Goal: Task Accomplishment & Management: Complete application form

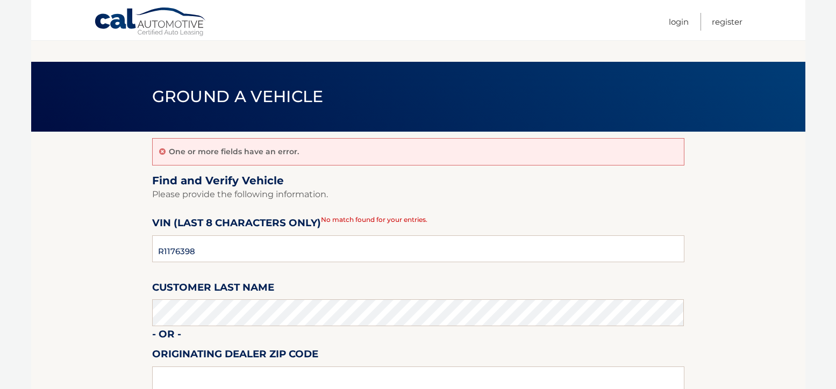
scroll to position [143, 0]
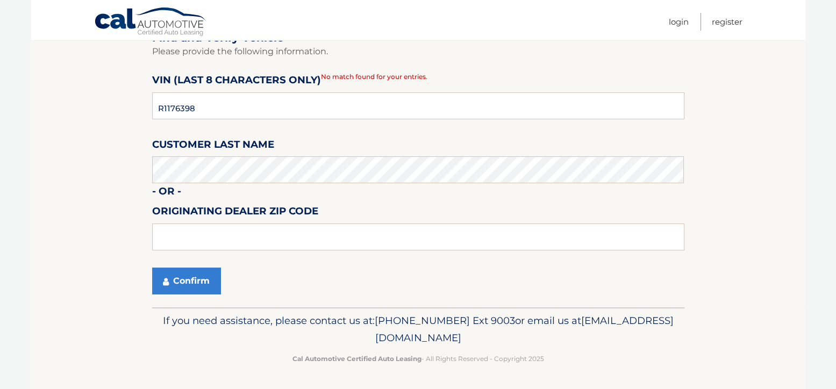
drag, startPoint x: 185, startPoint y: 106, endPoint x: 74, endPoint y: 108, distance: 110.8
click at [74, 108] on section "One or more fields have an error. Find and Verify Vehicle Please provide the fo…" at bounding box center [418, 148] width 774 height 319
type input "NH662297"
click at [135, 169] on section "One or more fields have an error. Find and Verify Vehicle Please provide the fo…" at bounding box center [418, 148] width 774 height 319
click at [182, 282] on button "Confirm" at bounding box center [186, 281] width 69 height 27
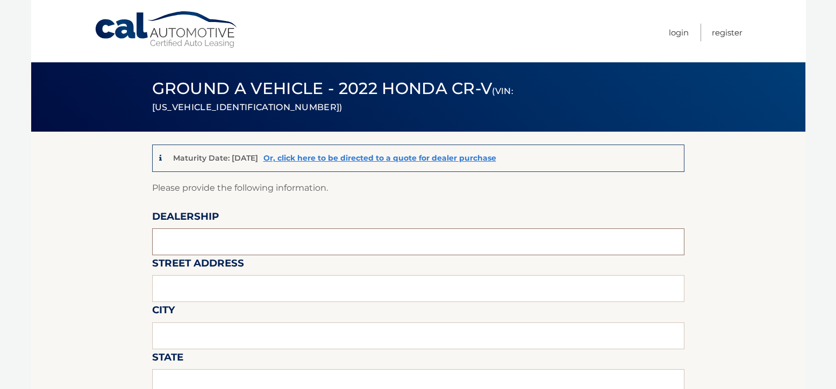
click at [250, 240] on input "text" at bounding box center [418, 241] width 532 height 27
type input "[PERSON_NAME] AUTO GROUP"
type input "1555 RTE 17 SOUTH"
type input "[PERSON_NAME]"
type input "NJ"
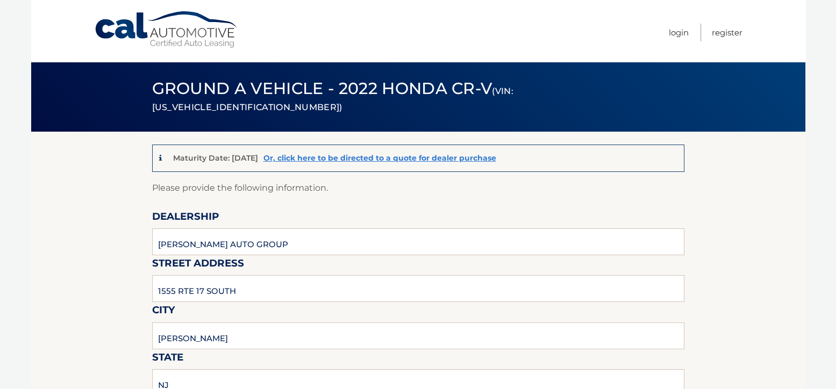
type input "07446"
type input "[PERSON_NAME]"
type input "2014466070"
type input "[EMAIL_ADDRESS][DOMAIN_NAME]"
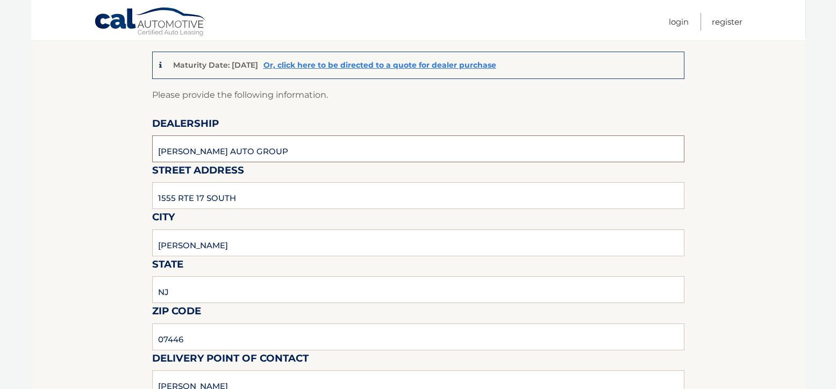
scroll to position [108, 0]
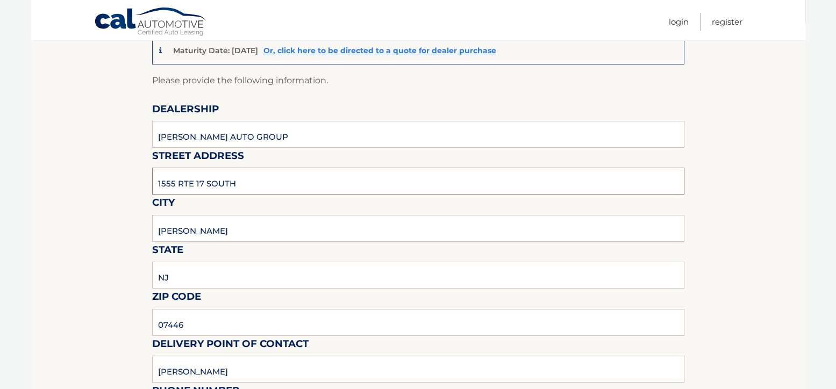
drag, startPoint x: 268, startPoint y: 181, endPoint x: 124, endPoint y: 177, distance: 144.7
click at [208, 184] on input "67" at bounding box center [418, 181] width 532 height 27
type input "[STREET_ADDRESS]"
click at [234, 231] on input "[PERSON_NAME]" at bounding box center [418, 228] width 532 height 27
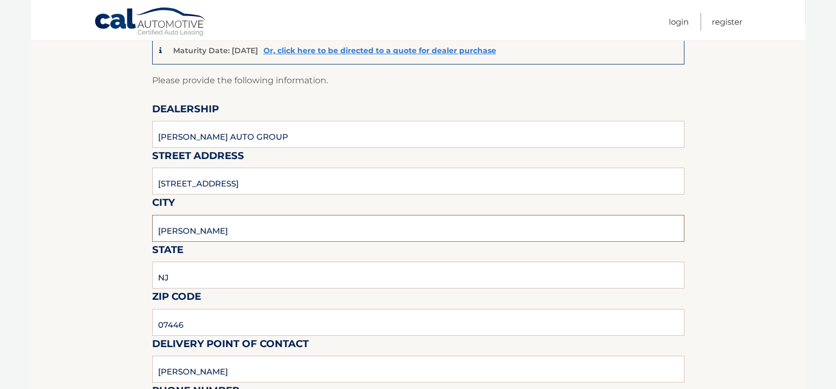
type input "Mahwah"
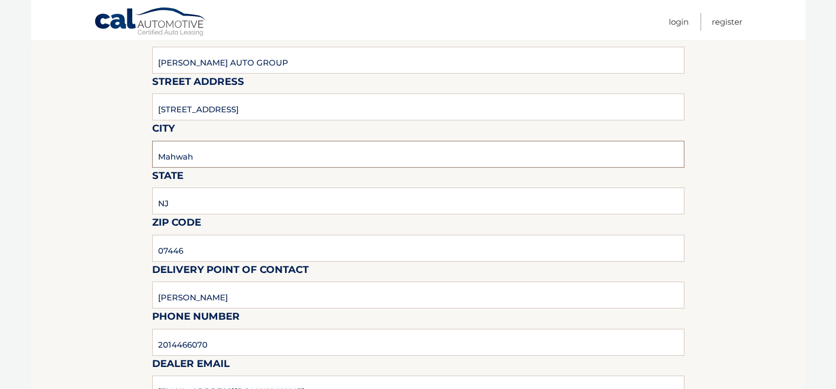
scroll to position [215, 0]
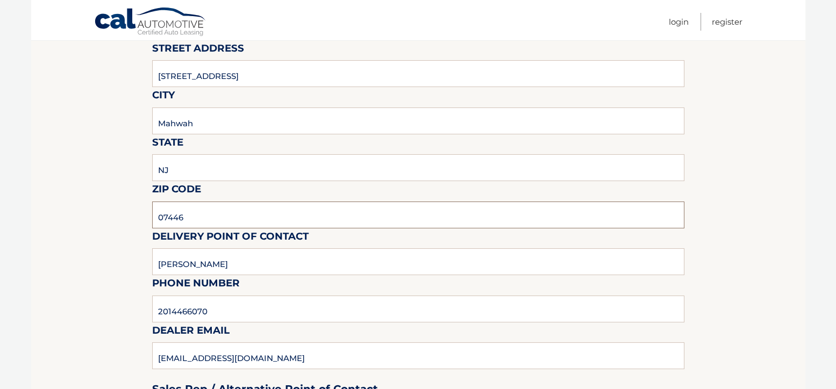
click at [223, 215] on input "07446" at bounding box center [418, 215] width 532 height 27
click at [209, 220] on input "07446" at bounding box center [418, 215] width 532 height 27
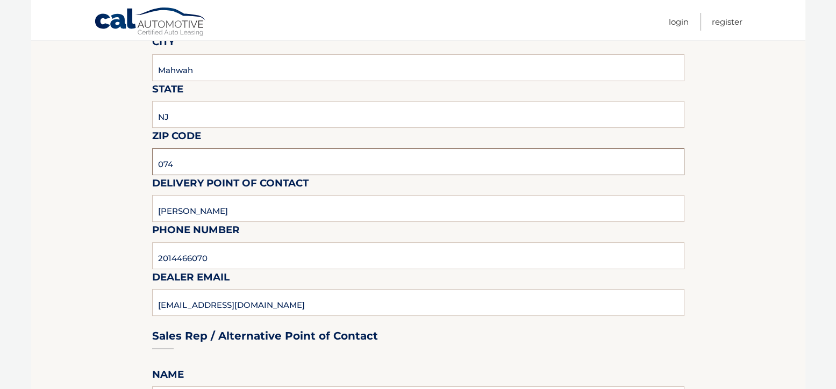
scroll to position [269, 0]
click at [198, 163] on input "074" at bounding box center [418, 161] width 532 height 27
type input "07430"
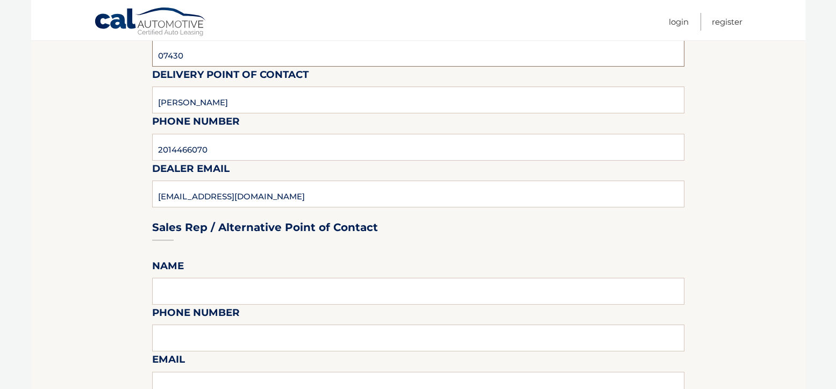
scroll to position [430, 0]
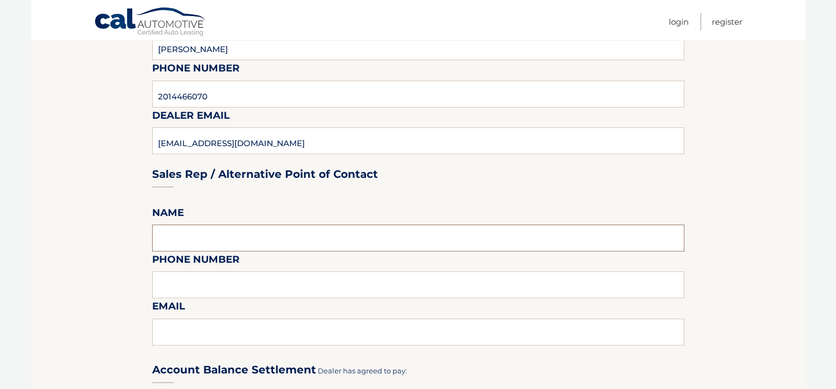
click at [284, 241] on input "text" at bounding box center [418, 238] width 532 height 27
type input "[PERSON_NAME]"
type input "2014466070"
type input "[EMAIL_ADDRESS][DOMAIN_NAME]"
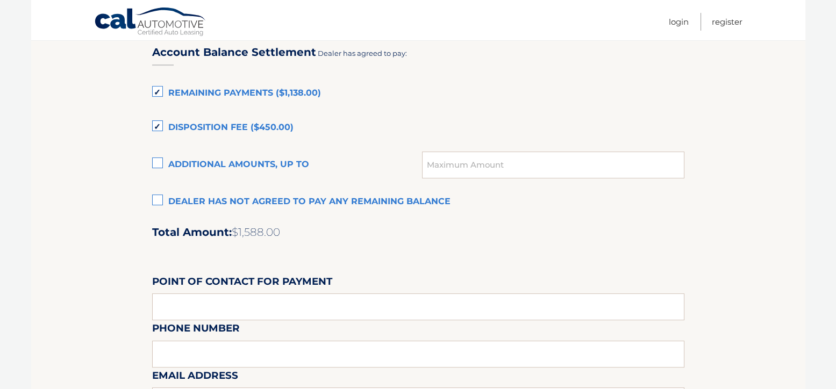
scroll to position [753, 0]
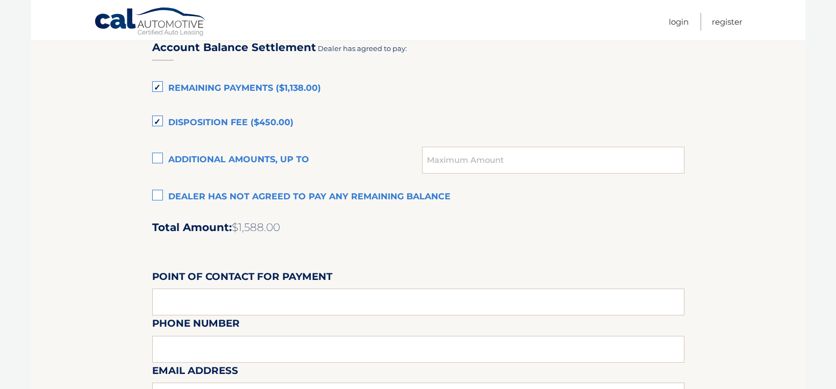
click at [161, 192] on label "Dealer has not agreed to pay any remaining balance" at bounding box center [418, 198] width 532 height 22
click at [0, 0] on input "Dealer has not agreed to pay any remaining balance" at bounding box center [0, 0] width 0 height 0
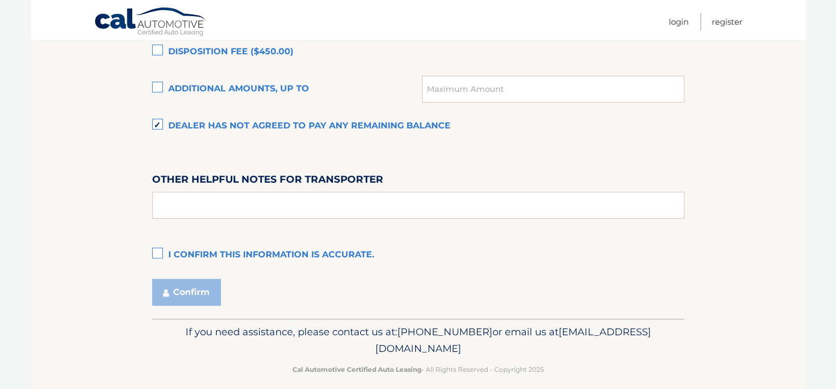
scroll to position [834, 0]
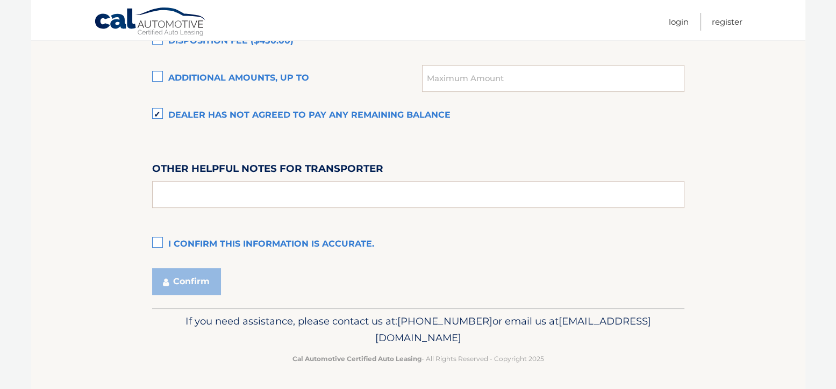
click at [157, 241] on label "I confirm this information is accurate." at bounding box center [418, 245] width 532 height 22
click at [0, 0] on input "I confirm this information is accurate." at bounding box center [0, 0] width 0 height 0
click at [196, 284] on button "Confirm" at bounding box center [186, 281] width 69 height 27
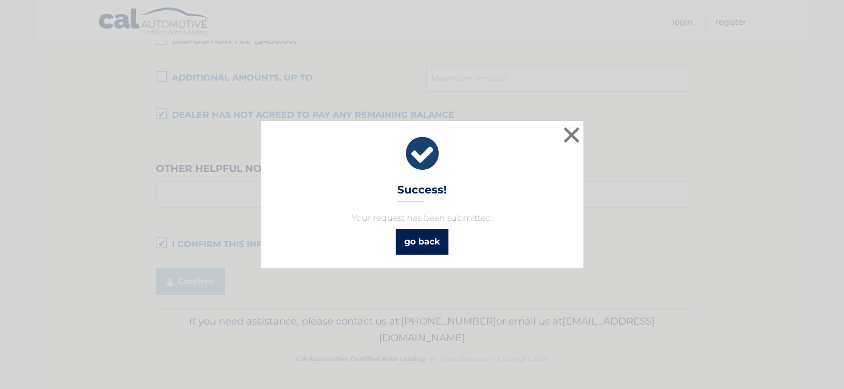
click at [428, 244] on link "go back" at bounding box center [422, 242] width 53 height 26
